Goal: Transaction & Acquisition: Purchase product/service

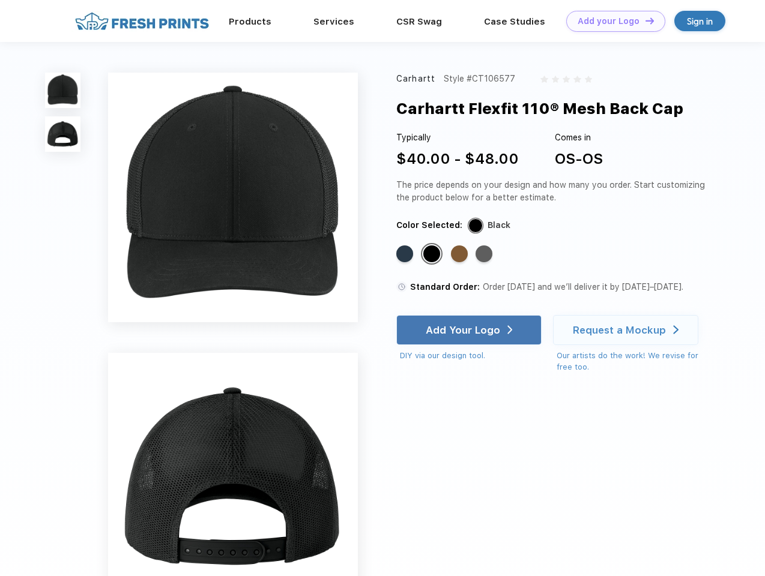
click at [611, 21] on link "Add your Logo Design Tool" at bounding box center [615, 21] width 99 height 21
click at [0, 0] on div "Design Tool" at bounding box center [0, 0] width 0 height 0
click at [644, 20] on link "Add your Logo Design Tool" at bounding box center [615, 21] width 99 height 21
click at [63, 90] on img at bounding box center [62, 90] width 35 height 35
click at [63, 134] on img at bounding box center [62, 133] width 35 height 35
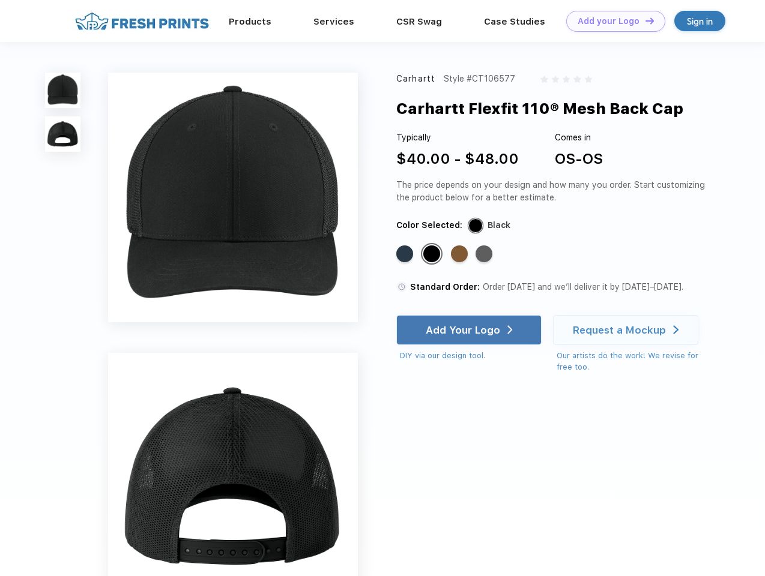
click at [406, 254] on div "Standard Color" at bounding box center [404, 253] width 17 height 17
click at [433, 254] on div "Standard Color" at bounding box center [431, 253] width 17 height 17
click at [460, 254] on div "Standard Color" at bounding box center [459, 253] width 17 height 17
click at [485, 254] on div "Standard Color" at bounding box center [483, 253] width 17 height 17
click at [470, 330] on div "Add Your Logo" at bounding box center [462, 330] width 74 height 12
